Goal: Information Seeking & Learning: Learn about a topic

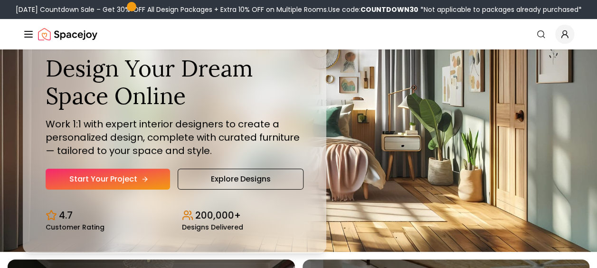
click at [114, 179] on link "Start Your Project" at bounding box center [108, 179] width 124 height 21
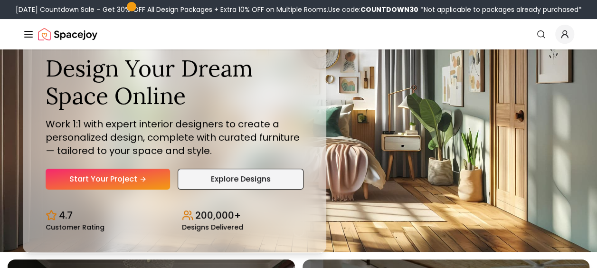
click at [191, 175] on link "Explore Designs" at bounding box center [240, 179] width 125 height 21
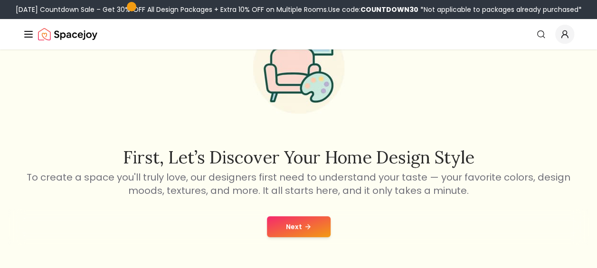
scroll to position [70, 0]
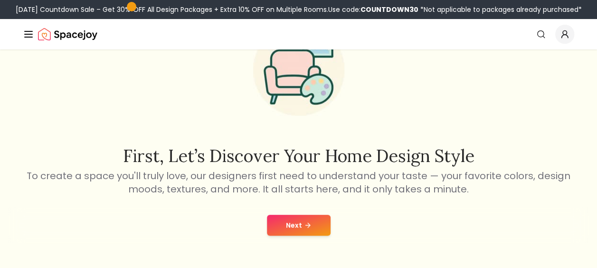
click at [304, 231] on button "Next" at bounding box center [299, 225] width 64 height 21
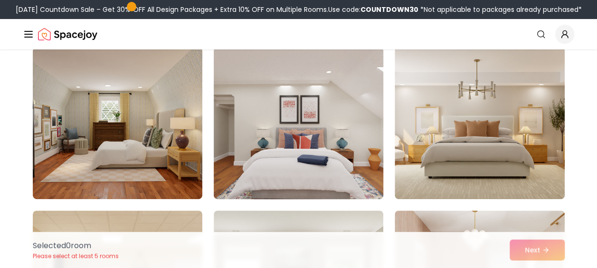
scroll to position [84, 0]
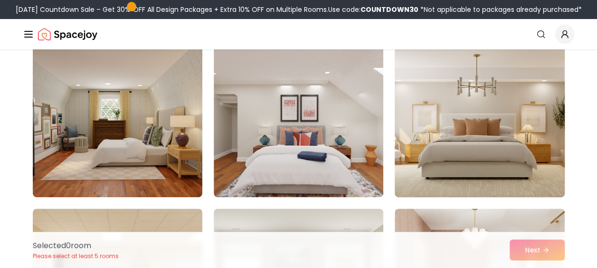
click at [467, 123] on img at bounding box center [479, 121] width 178 height 160
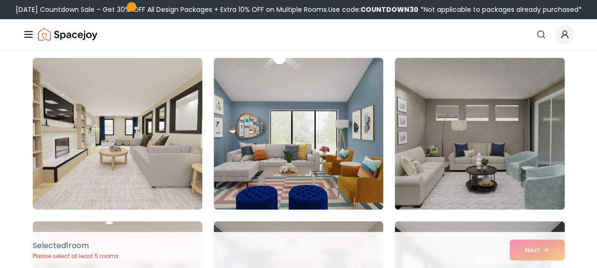
scroll to position [725, 0]
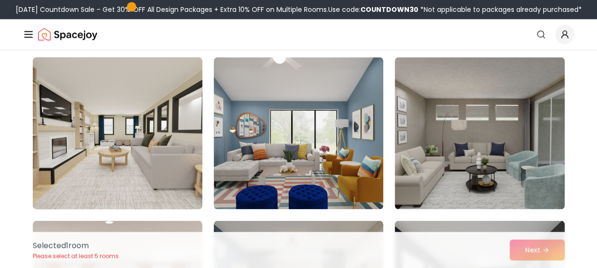
click at [138, 127] on img at bounding box center [117, 133] width 178 height 160
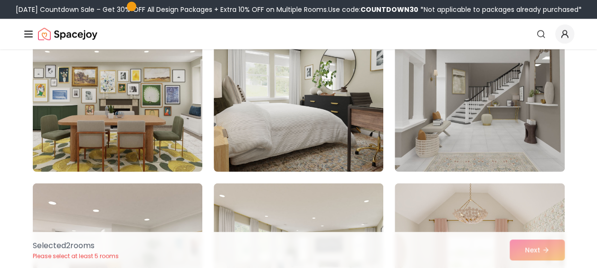
scroll to position [1107, 0]
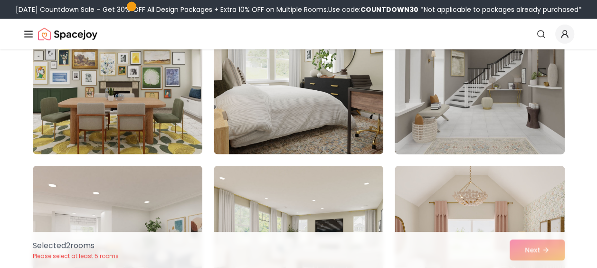
click at [485, 85] on img at bounding box center [479, 79] width 178 height 160
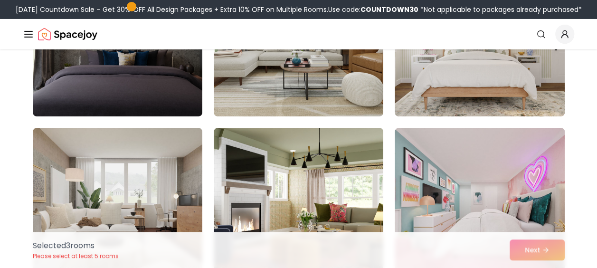
scroll to position [1623, 0]
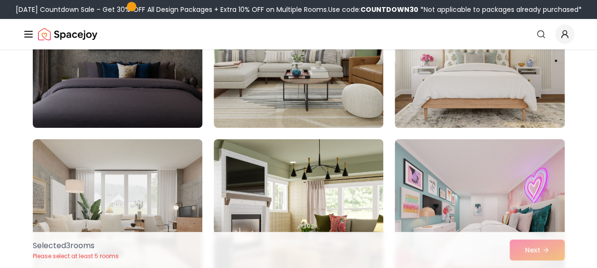
click at [174, 68] on img at bounding box center [117, 52] width 178 height 160
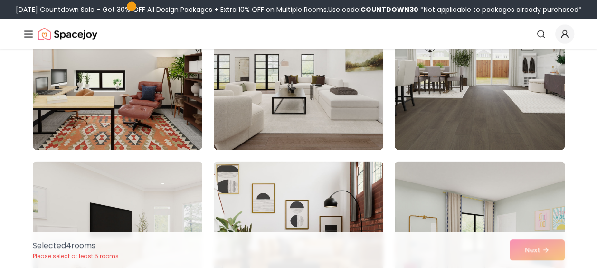
scroll to position [2745, 0]
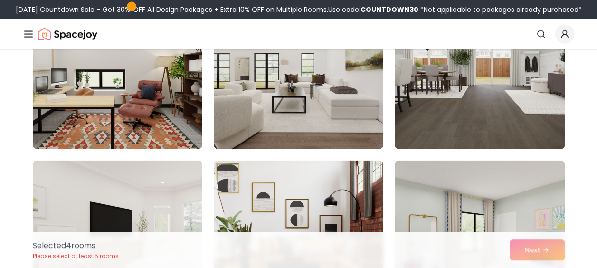
click at [514, 105] on img at bounding box center [479, 73] width 178 height 160
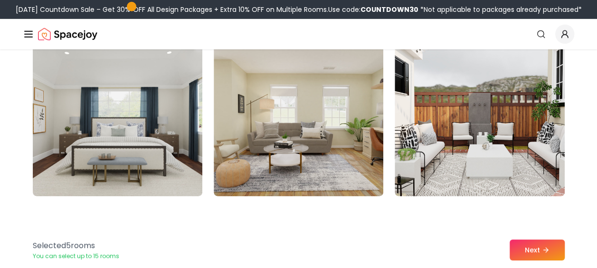
scroll to position [3189, 0]
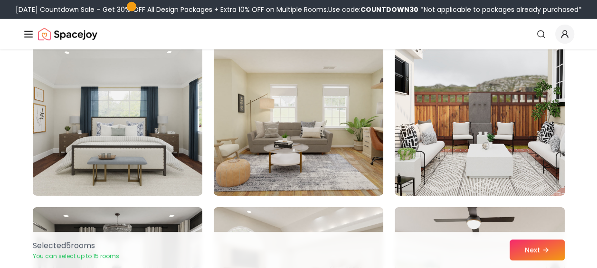
click at [514, 105] on img at bounding box center [479, 120] width 169 height 152
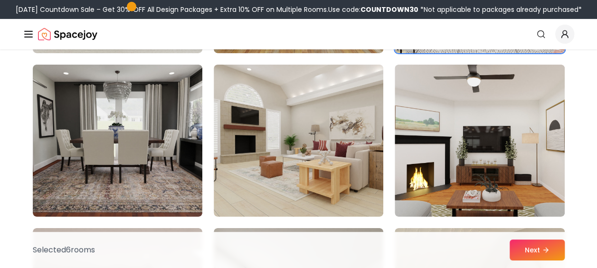
scroll to position [3332, 0]
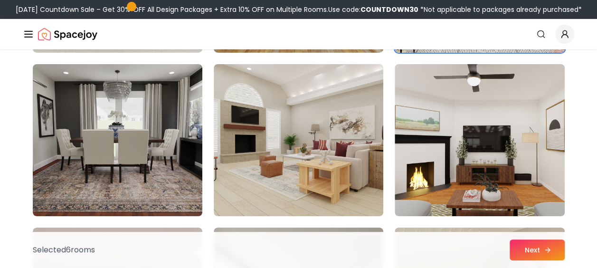
click at [521, 247] on button "Next" at bounding box center [536, 249] width 55 height 21
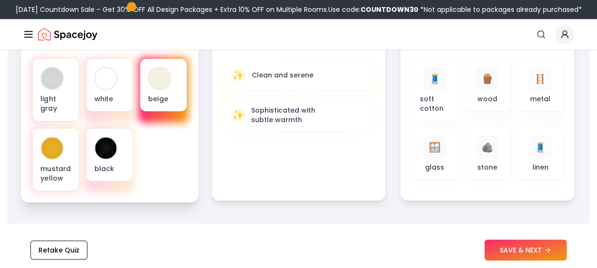
scroll to position [385, 0]
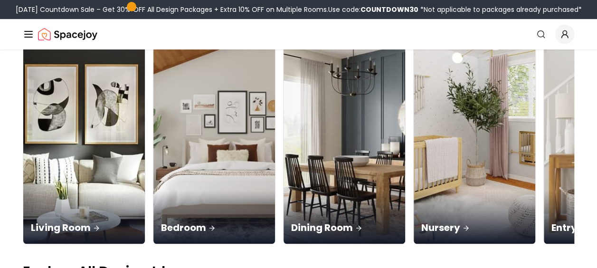
scroll to position [113, 0]
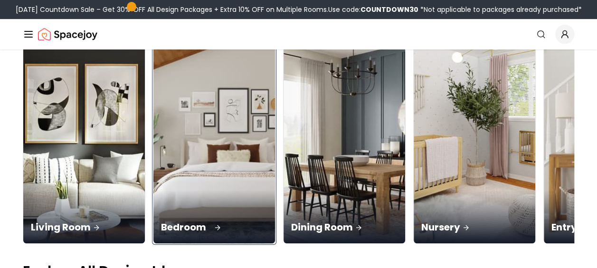
click at [160, 116] on img at bounding box center [215, 136] width 128 height 226
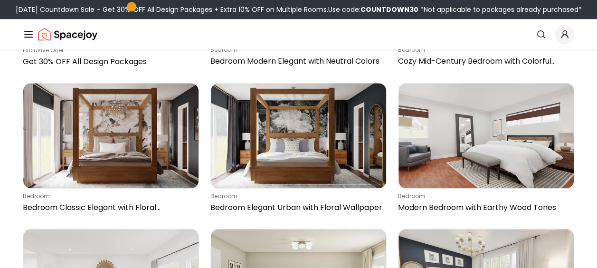
scroll to position [350, 0]
